Goal: Find specific page/section: Find specific page/section

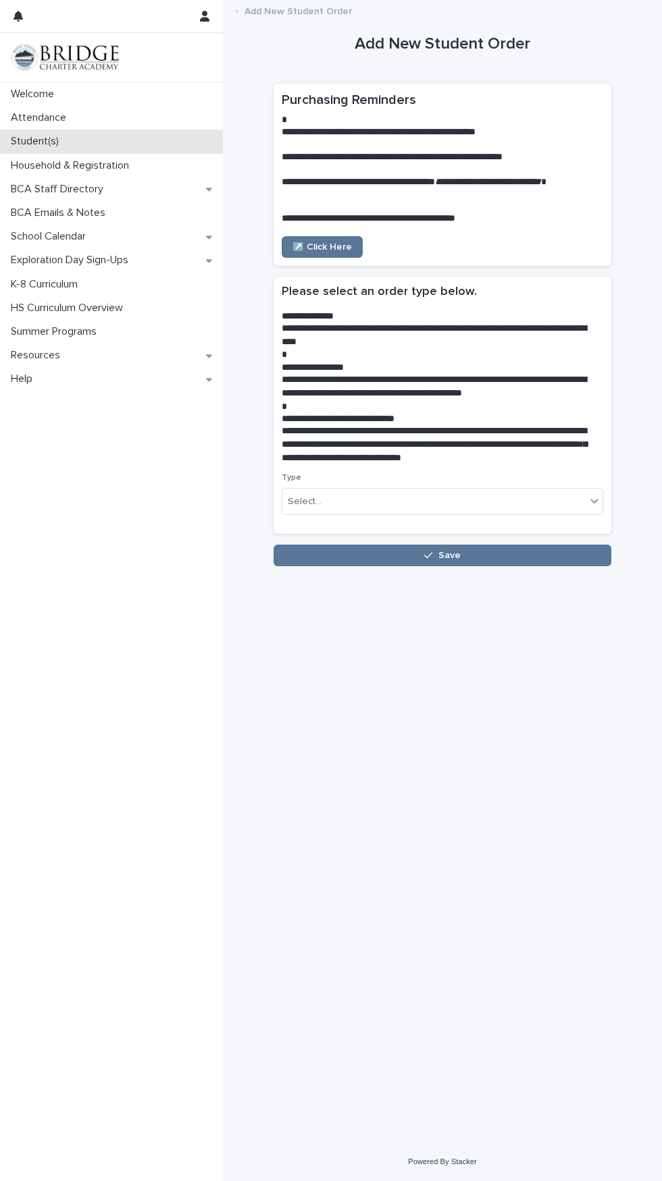
click at [50, 140] on p "Student(s)" at bounding box center [37, 141] width 64 height 13
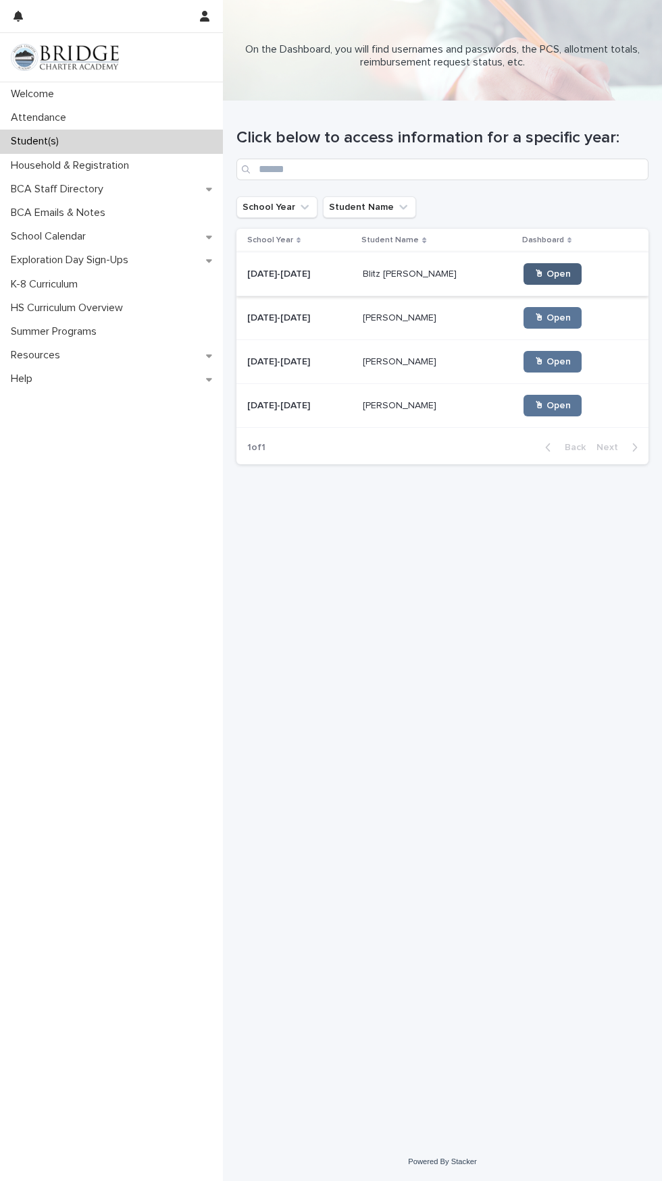
click at [536, 266] on link "🖱 Open" at bounding box center [552, 274] width 58 height 22
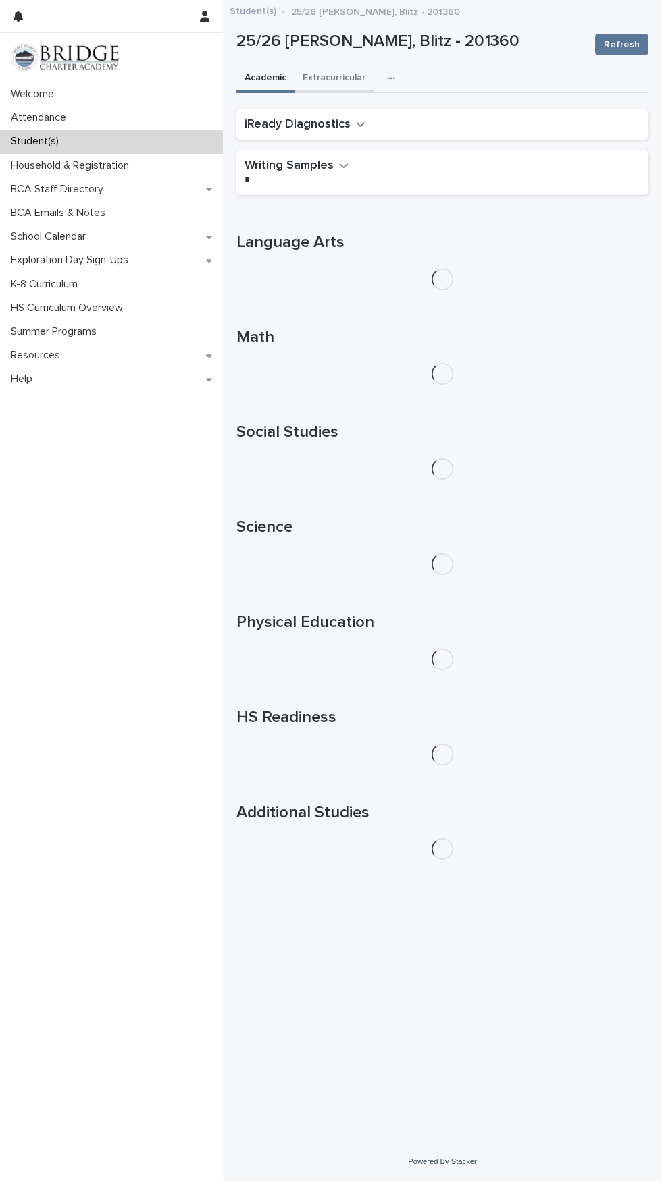
click at [338, 77] on button "Extracurricular" at bounding box center [333, 79] width 79 height 28
